Goal: Task Accomplishment & Management: Manage account settings

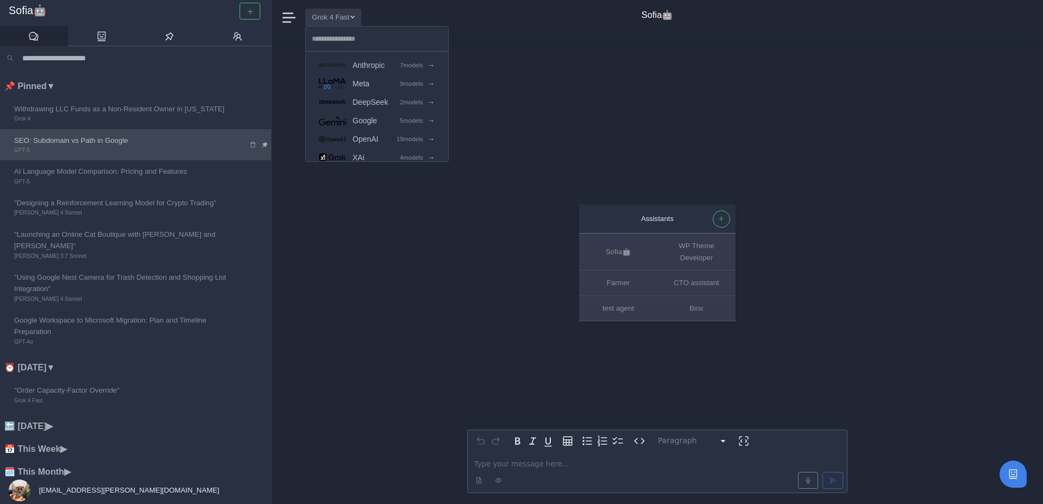
scroll to position [32, 0]
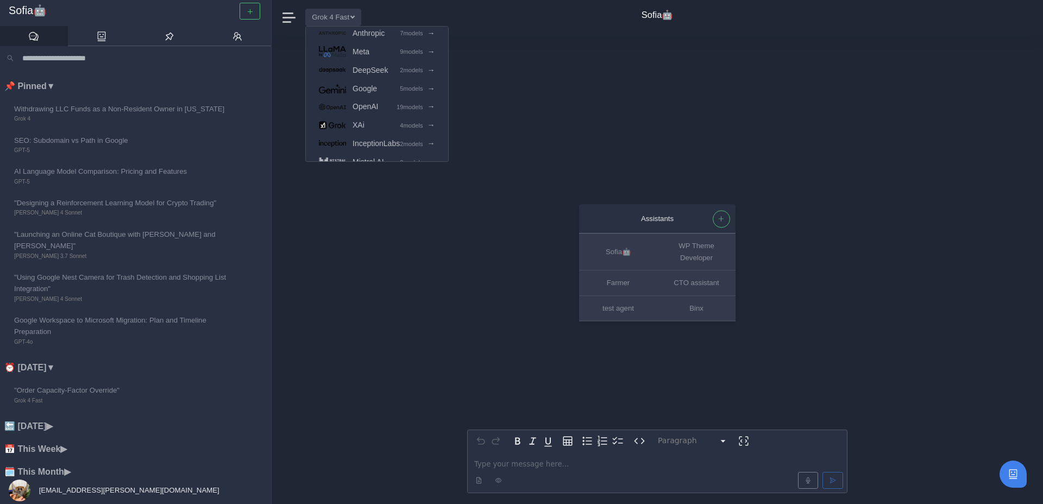
click at [83, 484] on div "[EMAIL_ADDRESS][PERSON_NAME][DOMAIN_NAME]" at bounding box center [114, 490] width 228 height 27
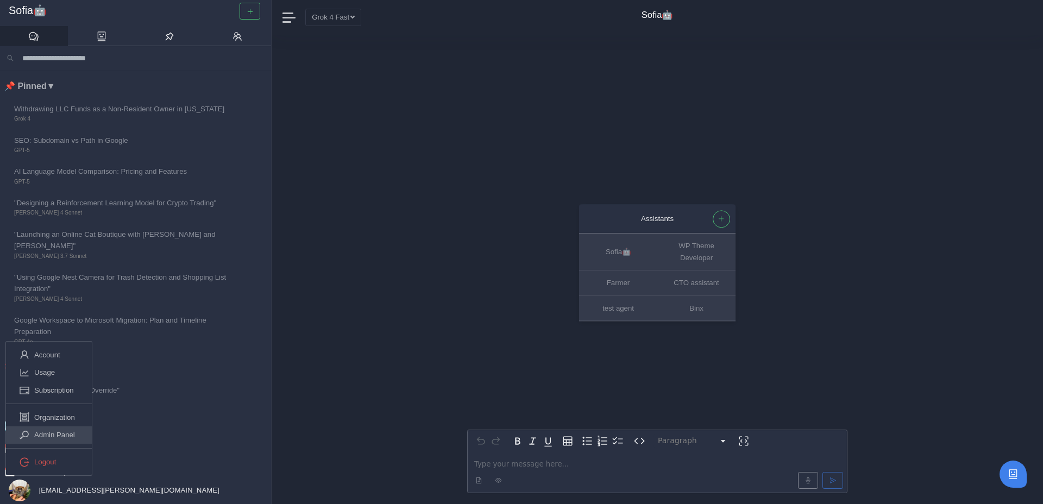
click at [67, 427] on link "Admin Panel" at bounding box center [49, 435] width 86 height 18
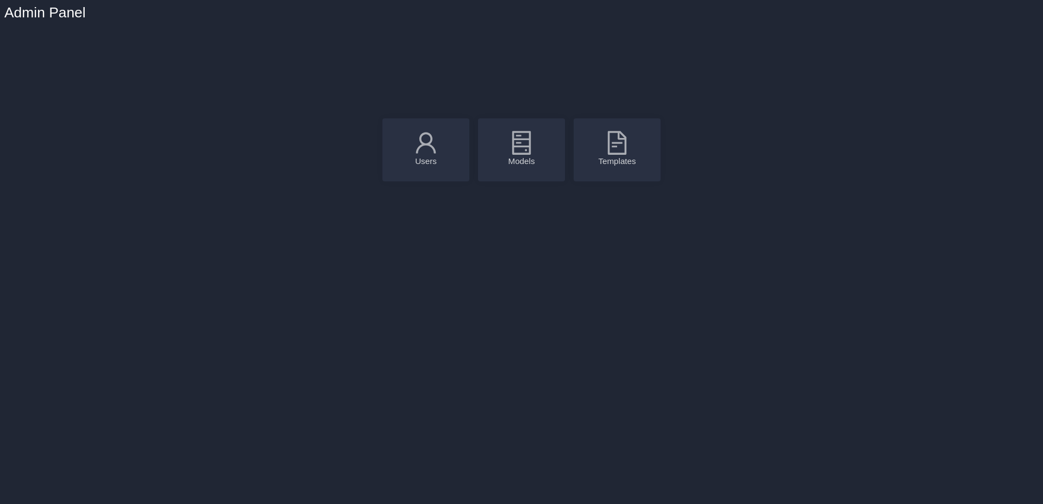
click at [525, 149] on icon at bounding box center [521, 142] width 27 height 27
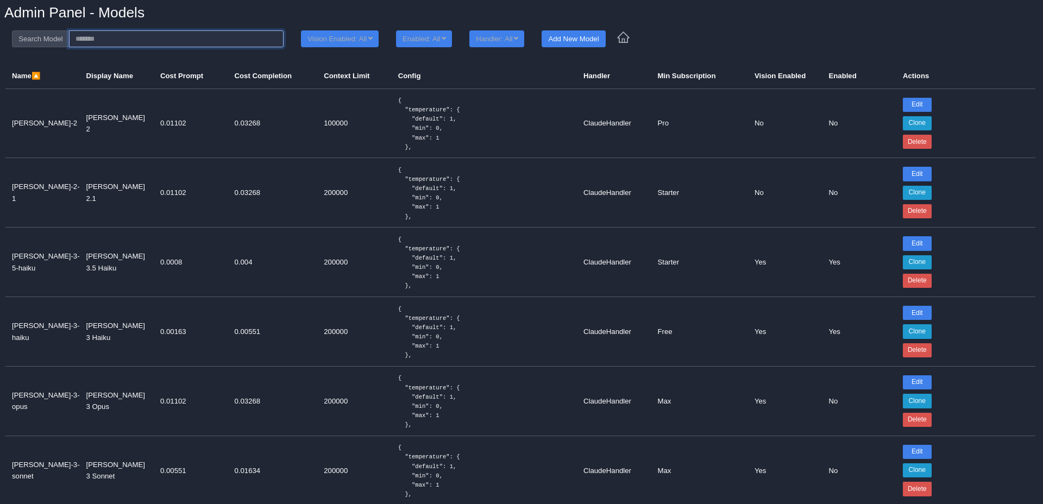
click at [100, 37] on input at bounding box center [176, 38] width 215 height 17
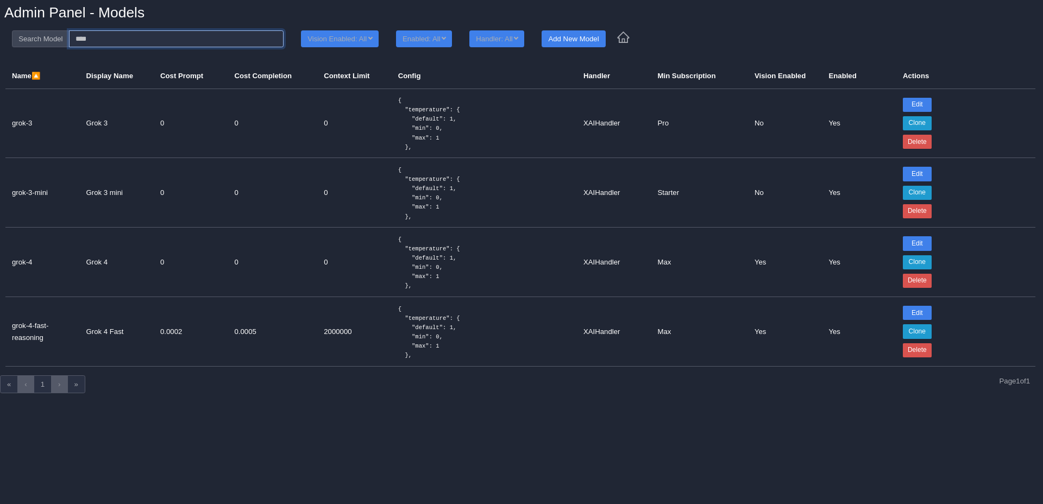
type input "****"
drag, startPoint x: 11, startPoint y: 326, endPoint x: 44, endPoint y: 335, distance: 33.6
click at [44, 335] on td "grok-4-fast-reasoning" at bounding box center [42, 332] width 74 height 70
copy td "grok-4-fast-reasoning"
drag, startPoint x: 10, startPoint y: 127, endPoint x: 41, endPoint y: 127, distance: 31.0
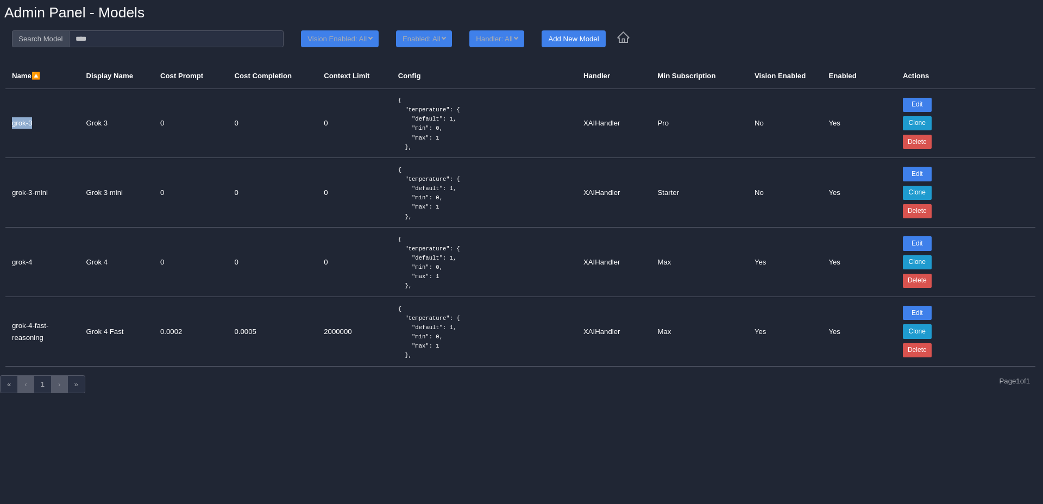
click at [41, 127] on td "grok-3" at bounding box center [42, 124] width 74 height 70
copy td "grok-3"
click at [201, 39] on input "****" at bounding box center [176, 38] width 215 height 17
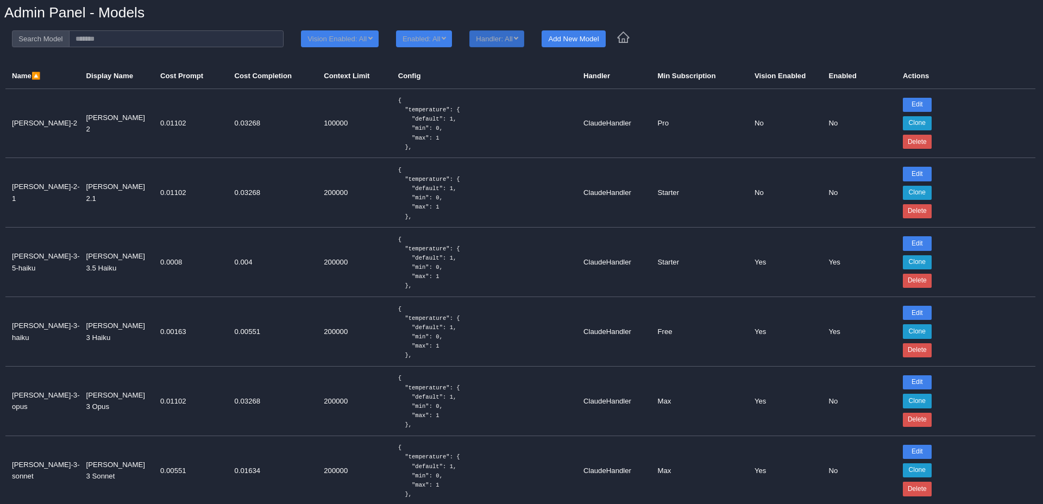
click at [506, 42] on button "Handler: All" at bounding box center [496, 38] width 55 height 17
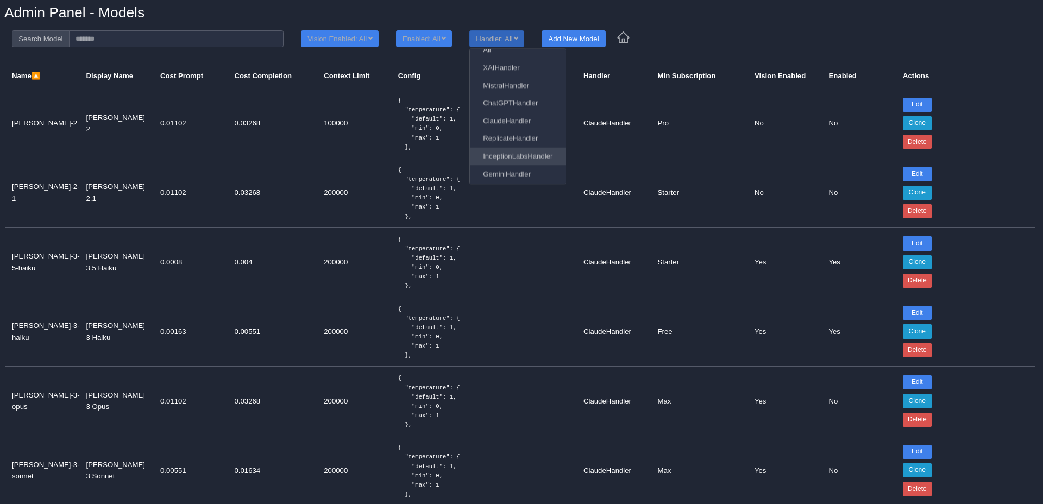
scroll to position [16, 0]
click at [515, 100] on link "ChatGPTHandler" at bounding box center [518, 100] width 96 height 18
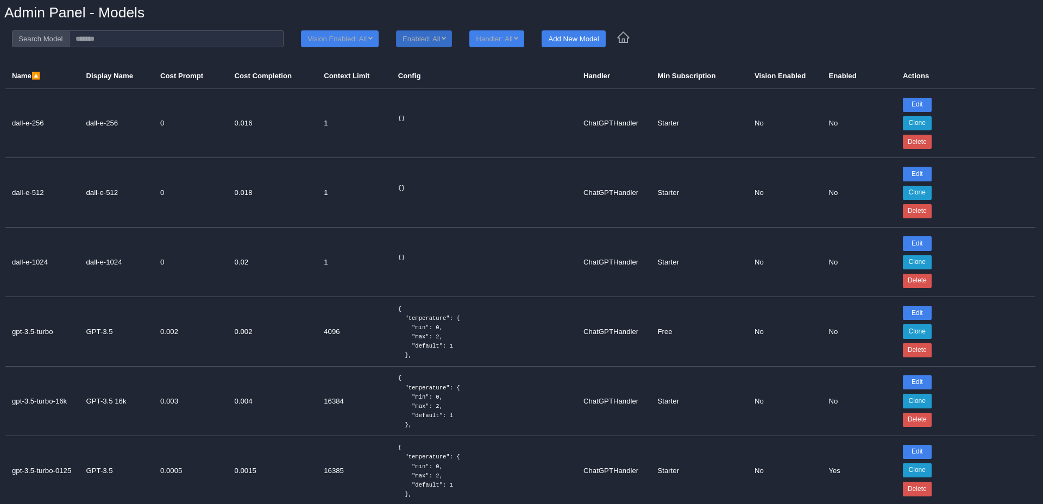
click at [451, 39] on button "Enabled: All" at bounding box center [424, 38] width 56 height 17
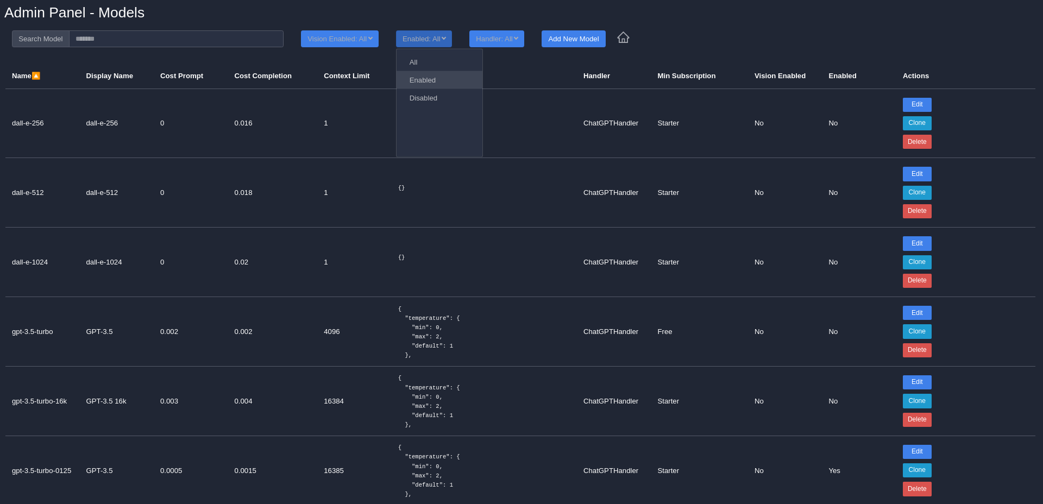
click at [446, 80] on link "Enabled" at bounding box center [440, 80] width 86 height 18
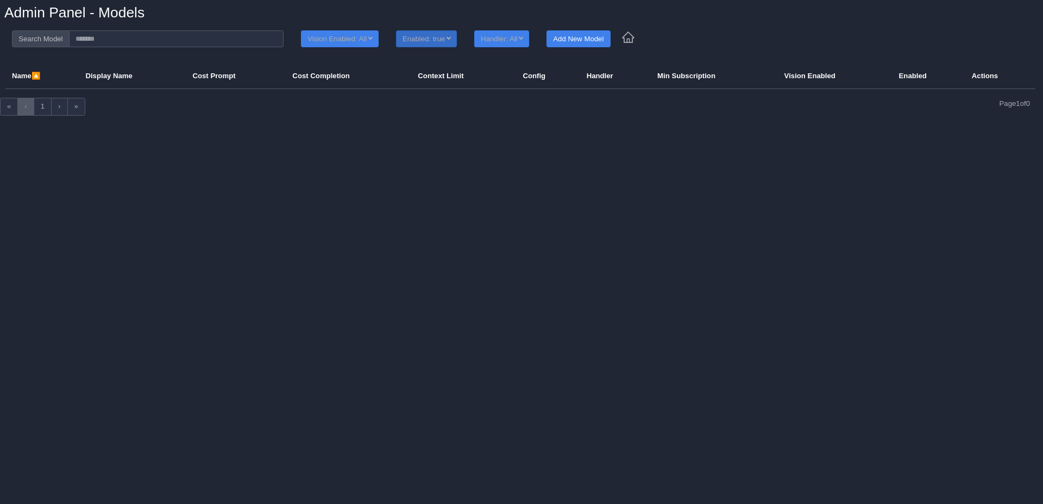
click at [448, 39] on button "Enabled: true" at bounding box center [426, 38] width 61 height 17
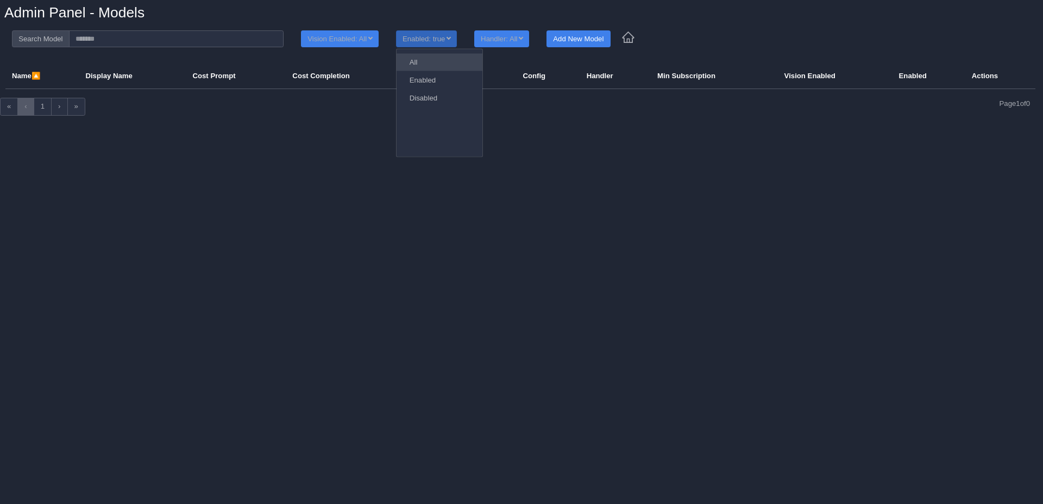
click at [443, 58] on link "All" at bounding box center [440, 62] width 86 height 18
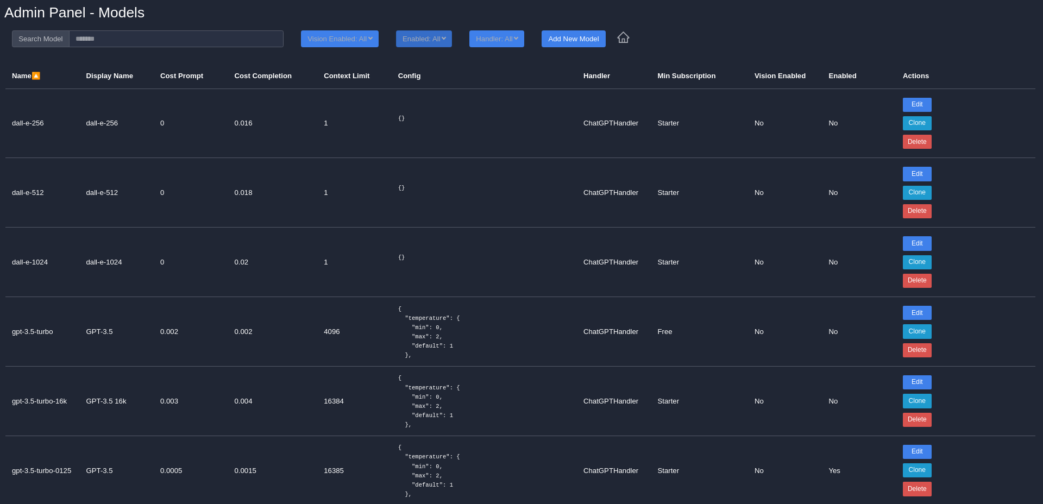
click at [443, 40] on button "Enabled: All" at bounding box center [424, 38] width 56 height 17
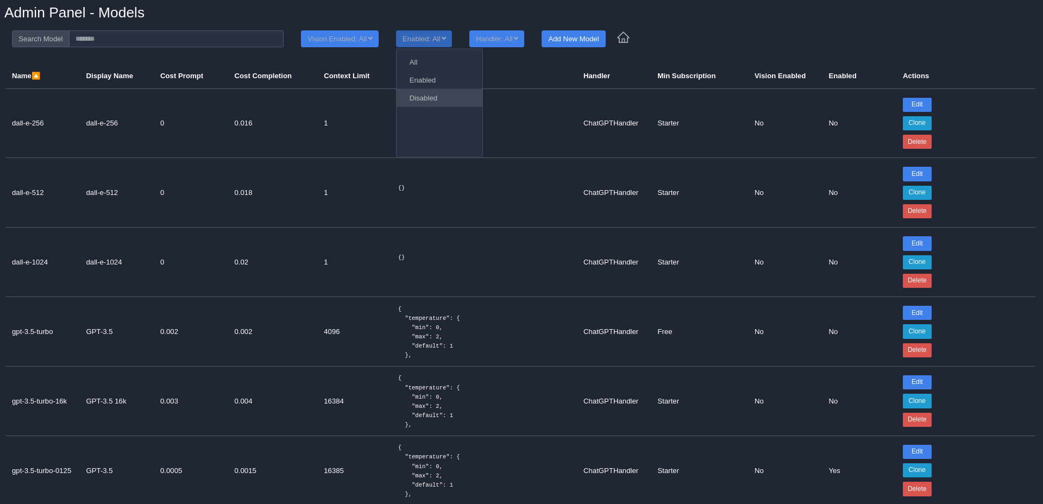
click at [442, 93] on link "Disabled" at bounding box center [440, 98] width 86 height 18
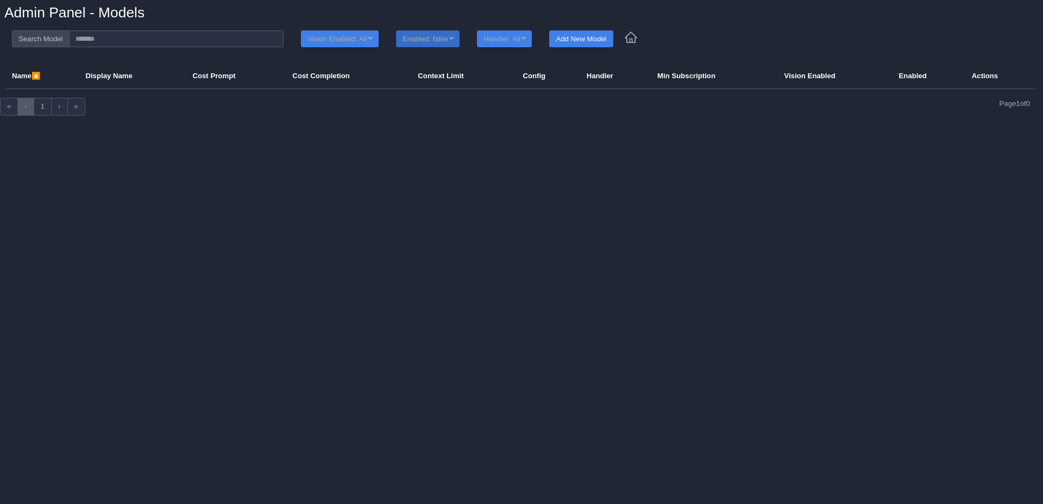
click at [441, 35] on button "Enabled: false" at bounding box center [428, 38] width 64 height 17
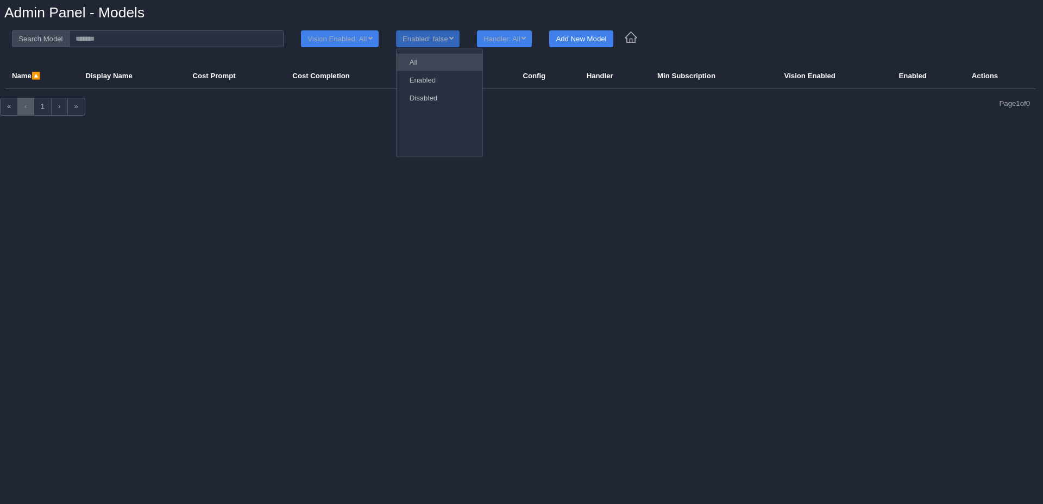
click at [441, 59] on link "All" at bounding box center [440, 62] width 86 height 18
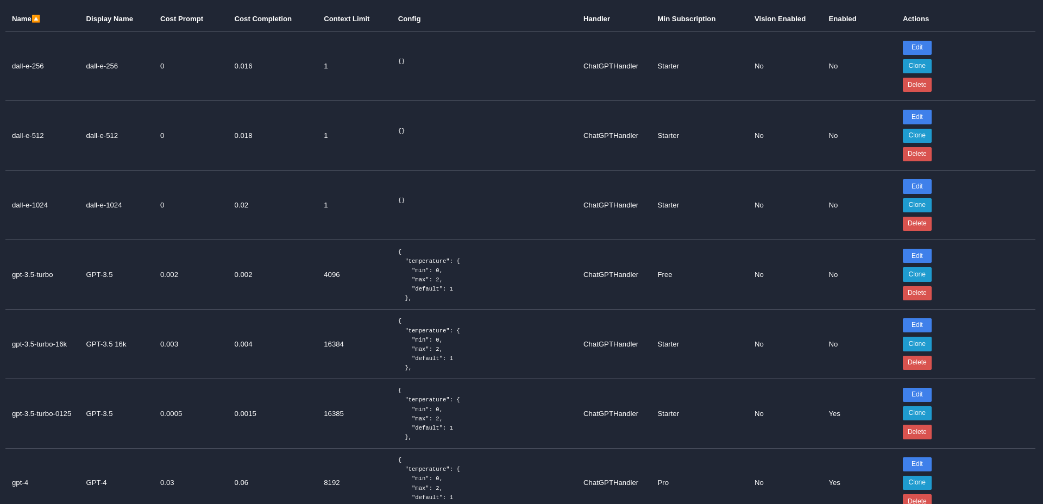
scroll to position [280, 0]
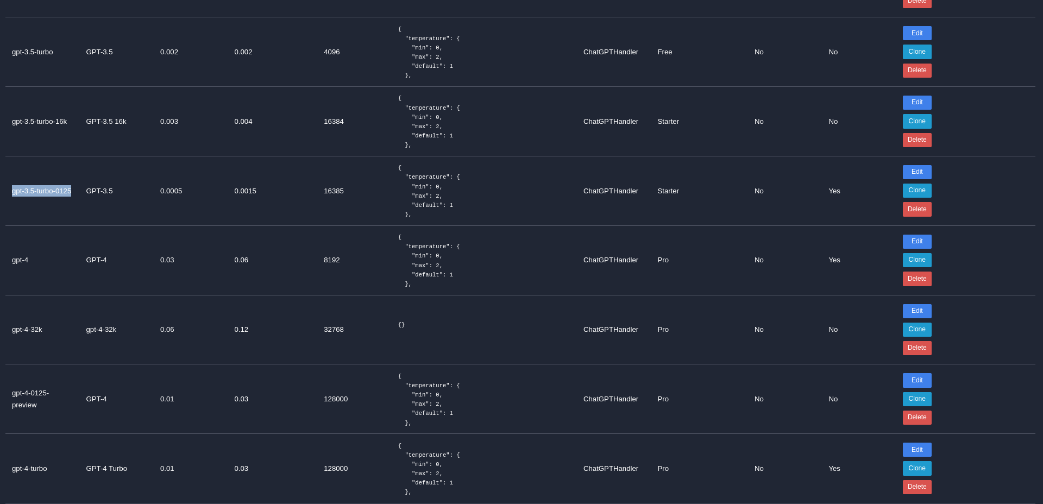
drag, startPoint x: 14, startPoint y: 186, endPoint x: 35, endPoint y: 199, distance: 25.6
click at [35, 199] on td "gpt-3.5-turbo-0125" at bounding box center [42, 191] width 74 height 70
